Goal: Information Seeking & Learning: Stay updated

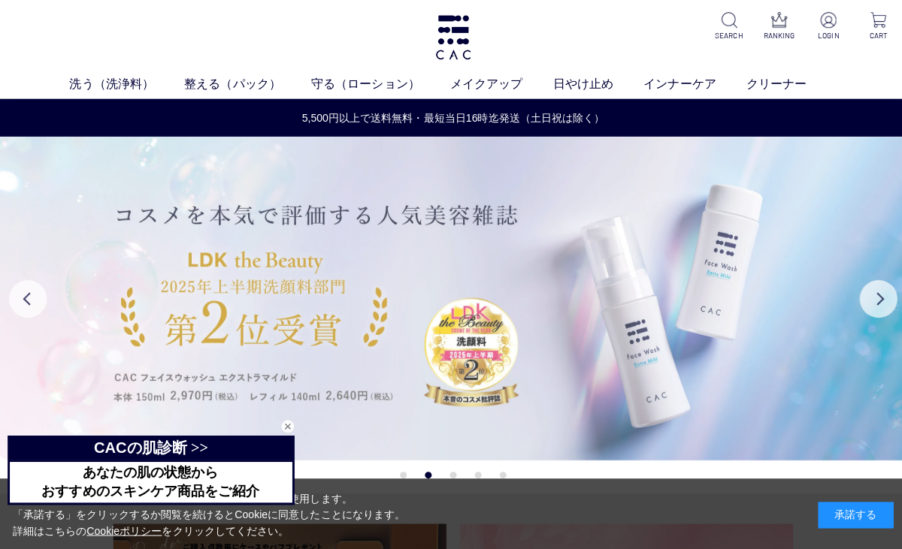
click at [860, 314] on img at bounding box center [451, 297] width 902 height 322
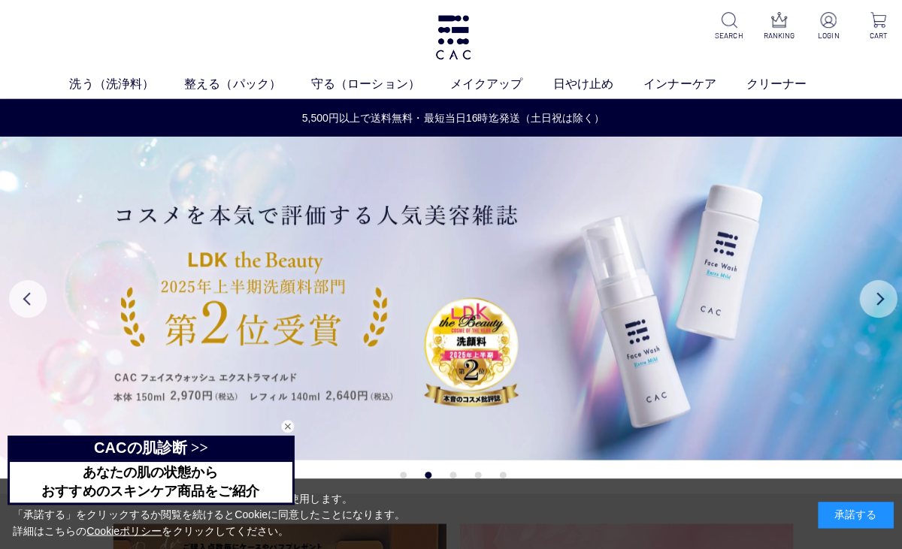
click at [874, 284] on button "Next" at bounding box center [874, 298] width 38 height 38
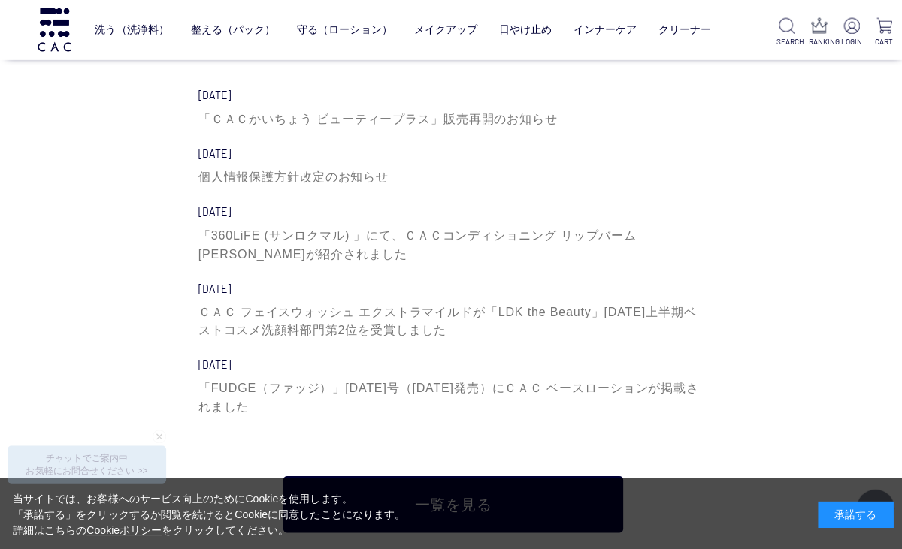
scroll to position [4762, 0]
click at [340, 114] on div "「ＣＡＣかいちょう ビューティープラス」販売再開のお知らせ" at bounding box center [451, 118] width 507 height 18
